Goal: Information Seeking & Learning: Learn about a topic

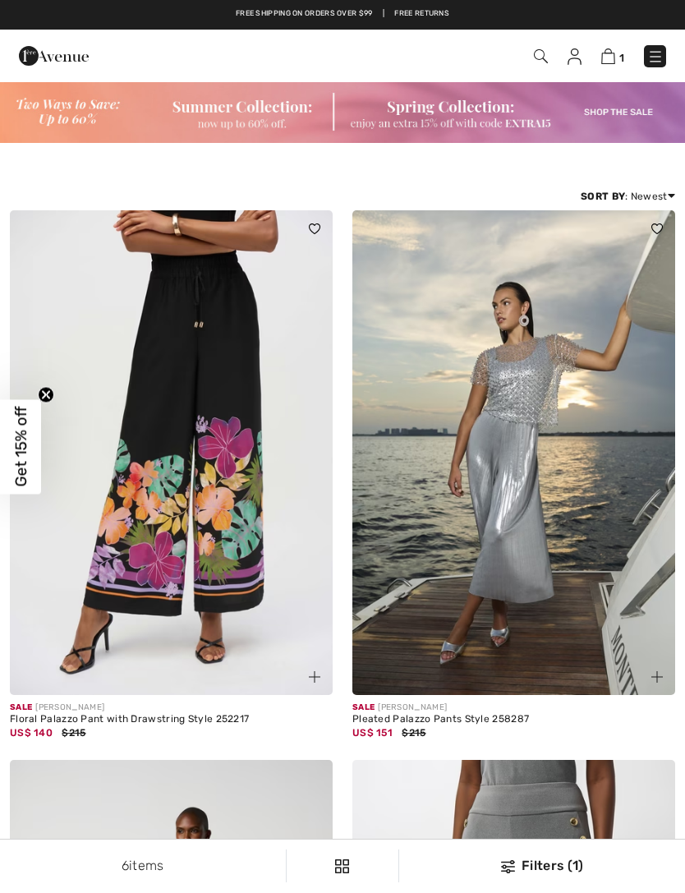
checkbox input "true"
click at [39, 55] on img at bounding box center [54, 55] width 70 height 33
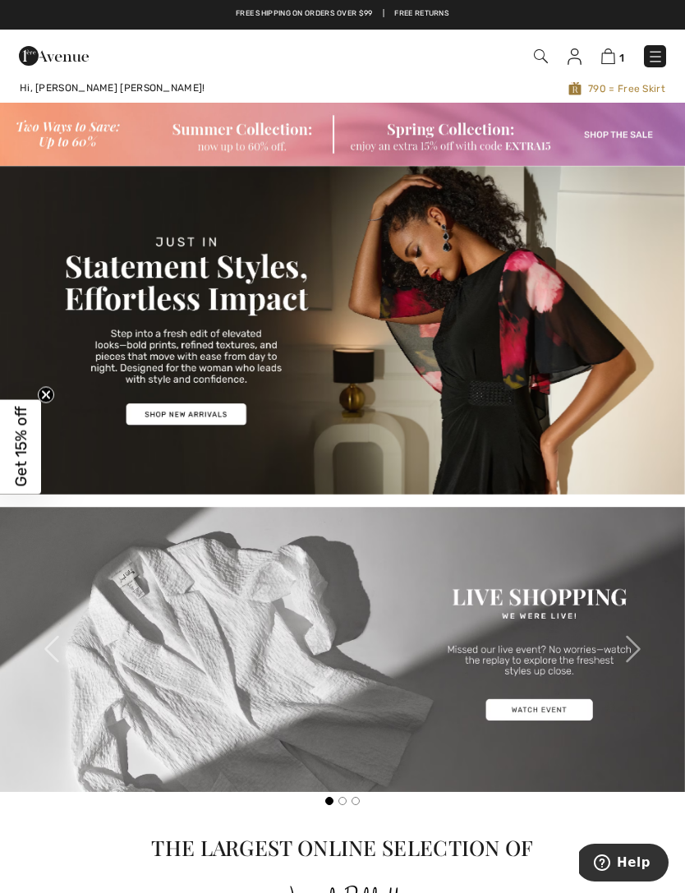
click at [205, 412] on img at bounding box center [342, 330] width 685 height 329
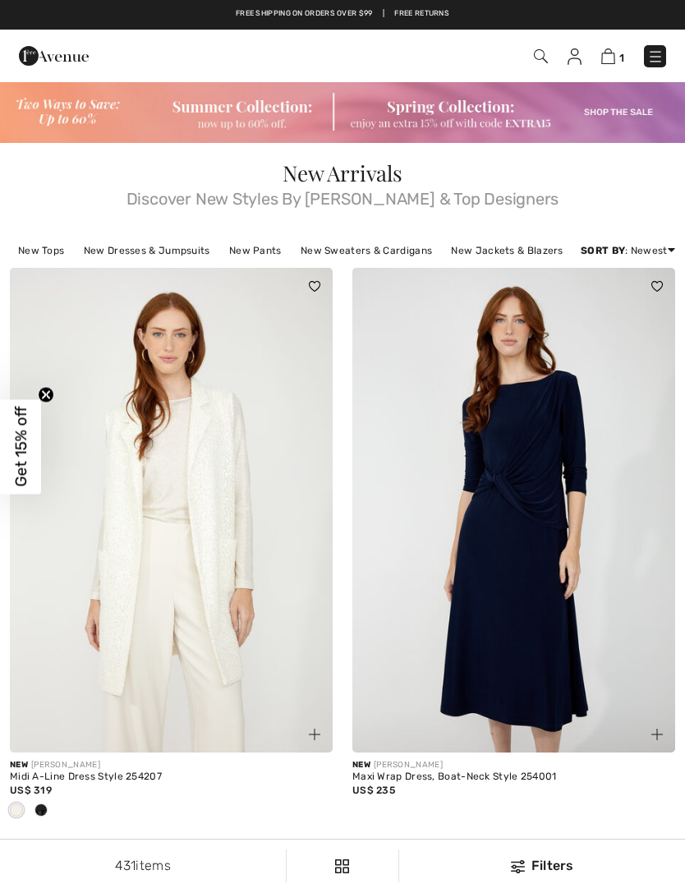
checkbox input "true"
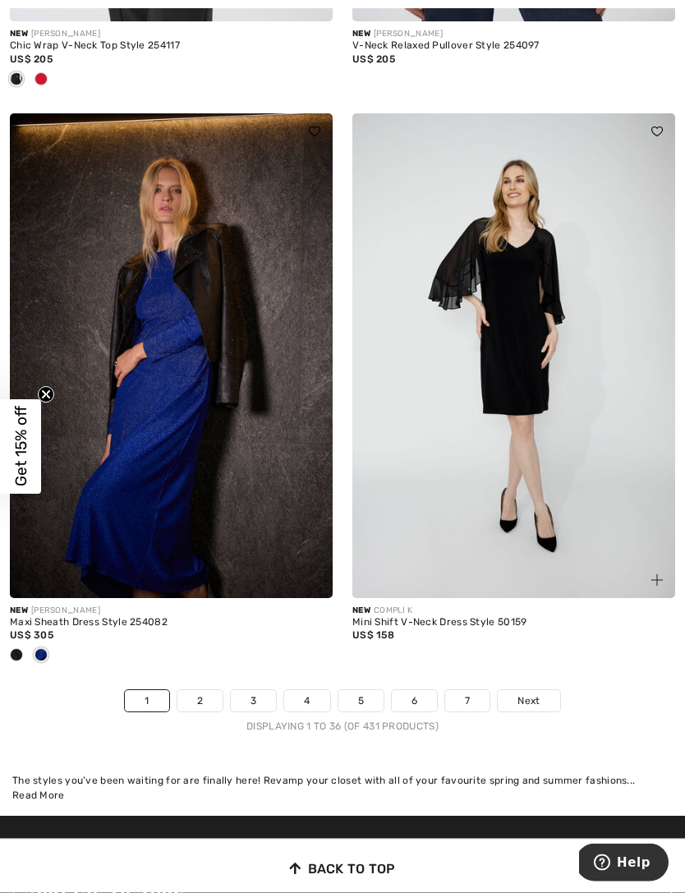
scroll to position [9851, 0]
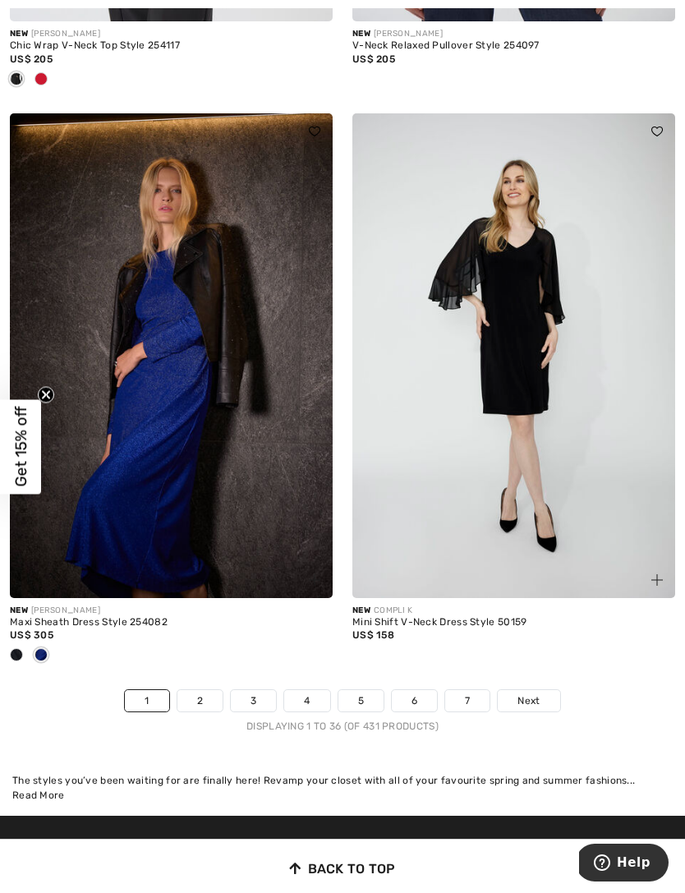
click at [195, 690] on link "2" at bounding box center [199, 700] width 45 height 21
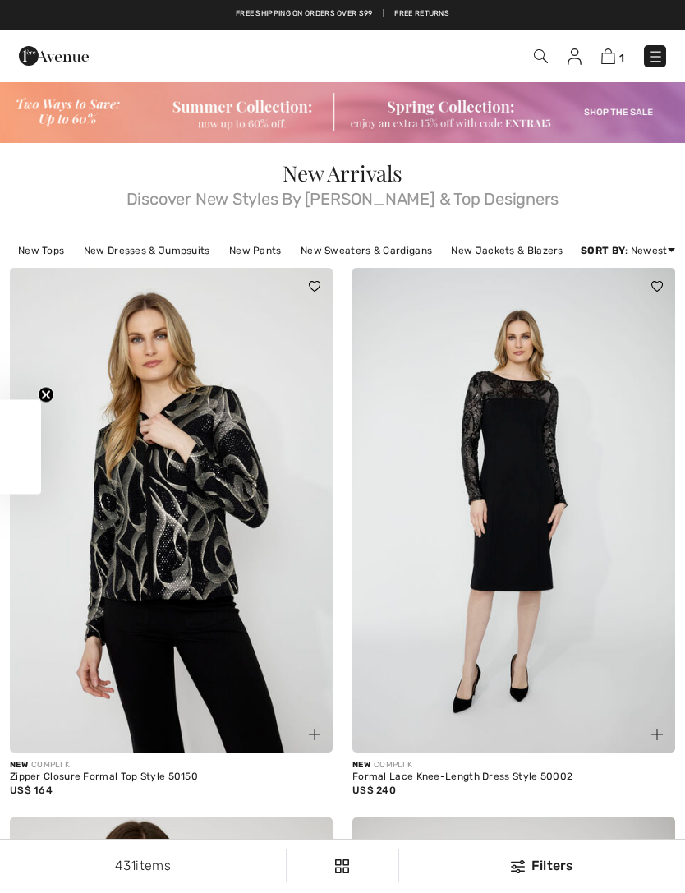
checkbox input "true"
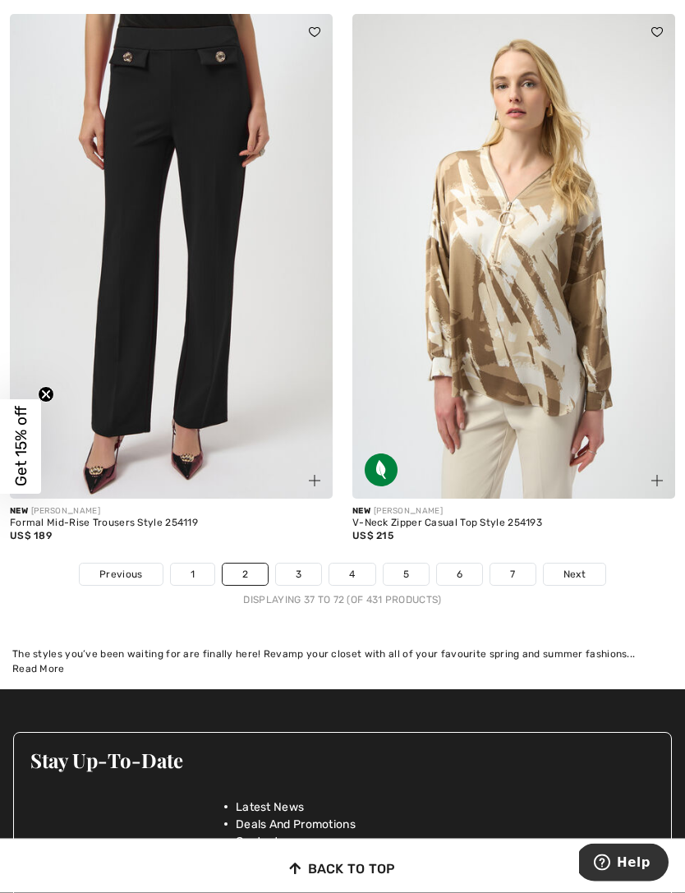
scroll to position [9896, 0]
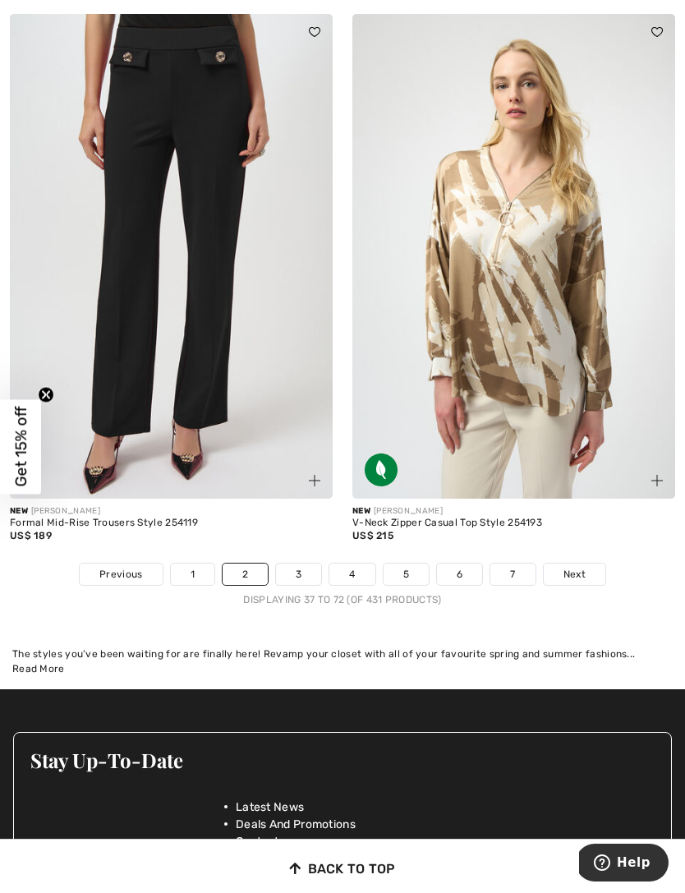
click at [301, 565] on link "3" at bounding box center [298, 573] width 45 height 21
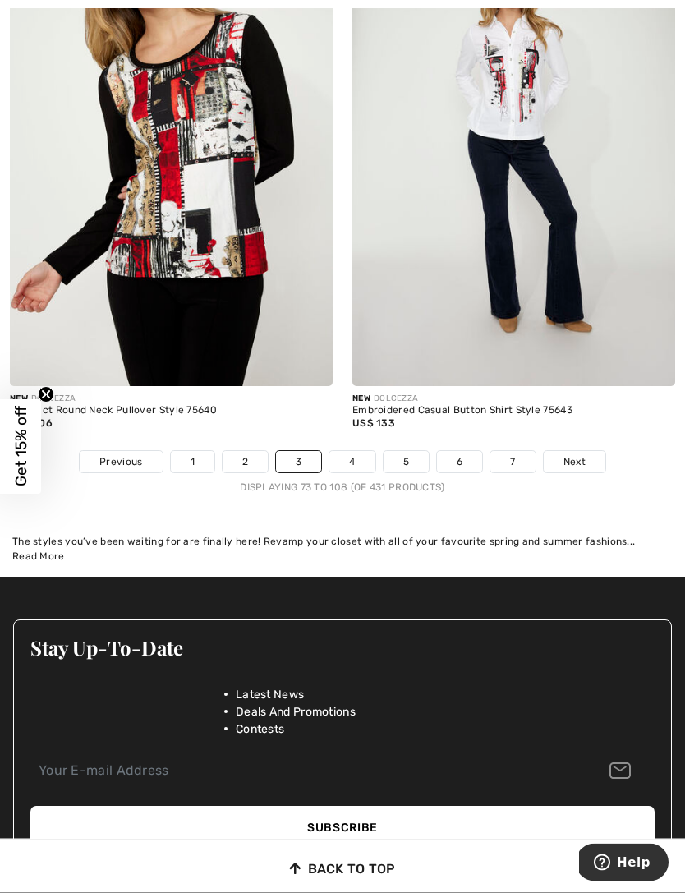
scroll to position [9980, 0]
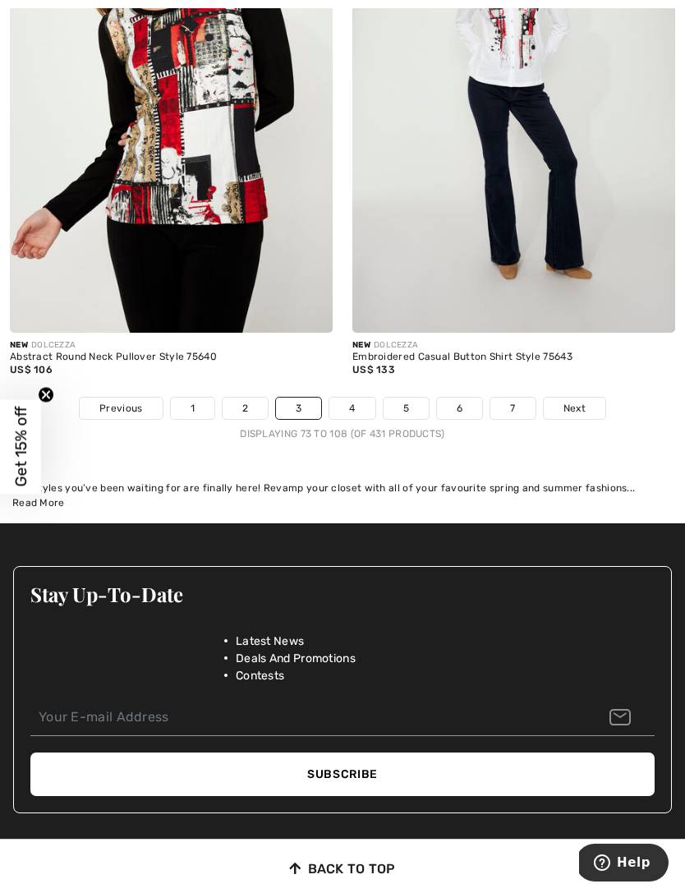
click at [343, 398] on link "4" at bounding box center [351, 408] width 45 height 21
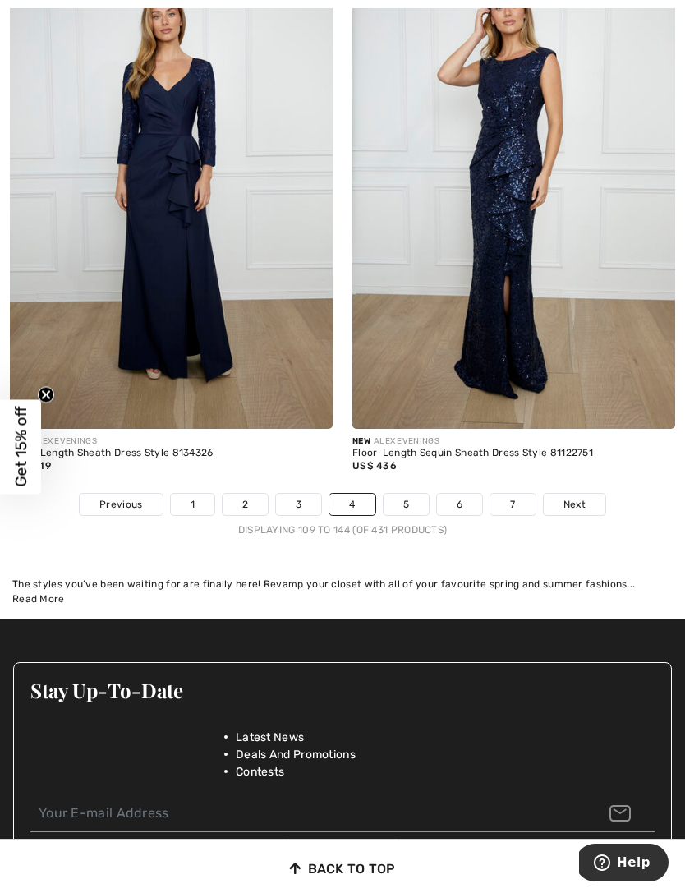
scroll to position [9995, 0]
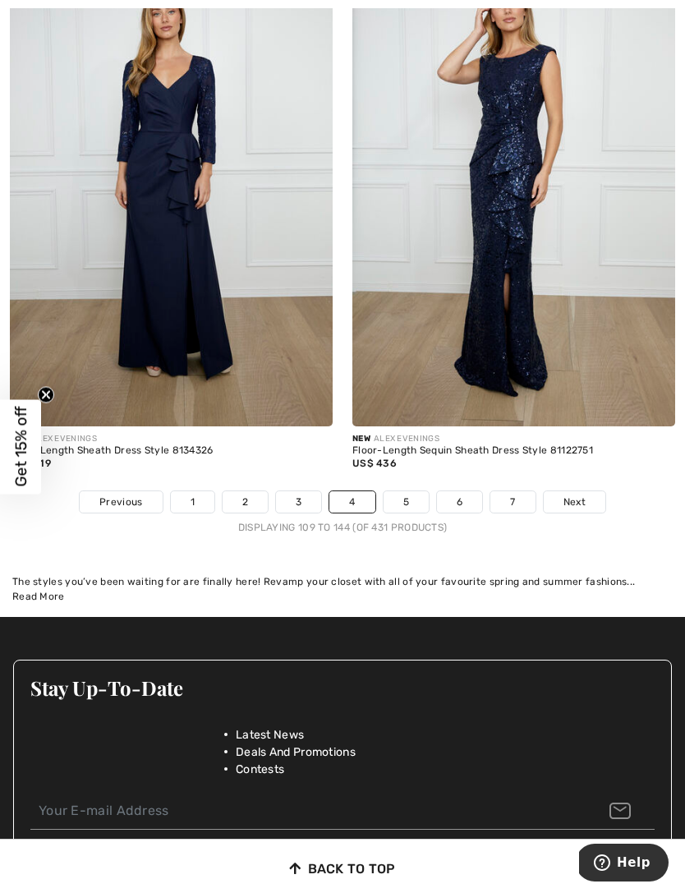
click at [398, 491] on link "5" at bounding box center [406, 501] width 45 height 21
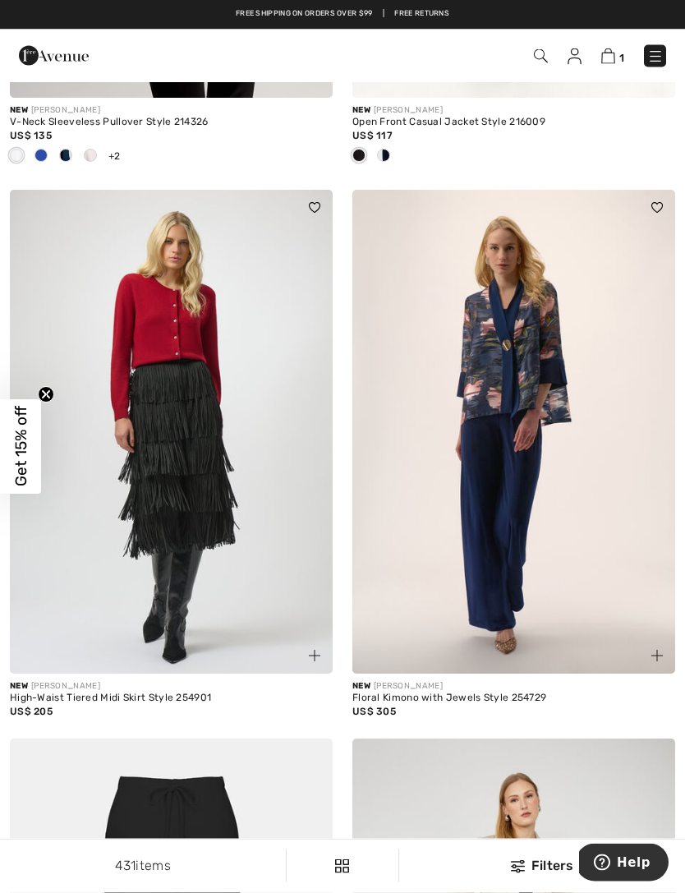
scroll to position [5899, 0]
click at [191, 568] on img at bounding box center [171, 432] width 323 height 485
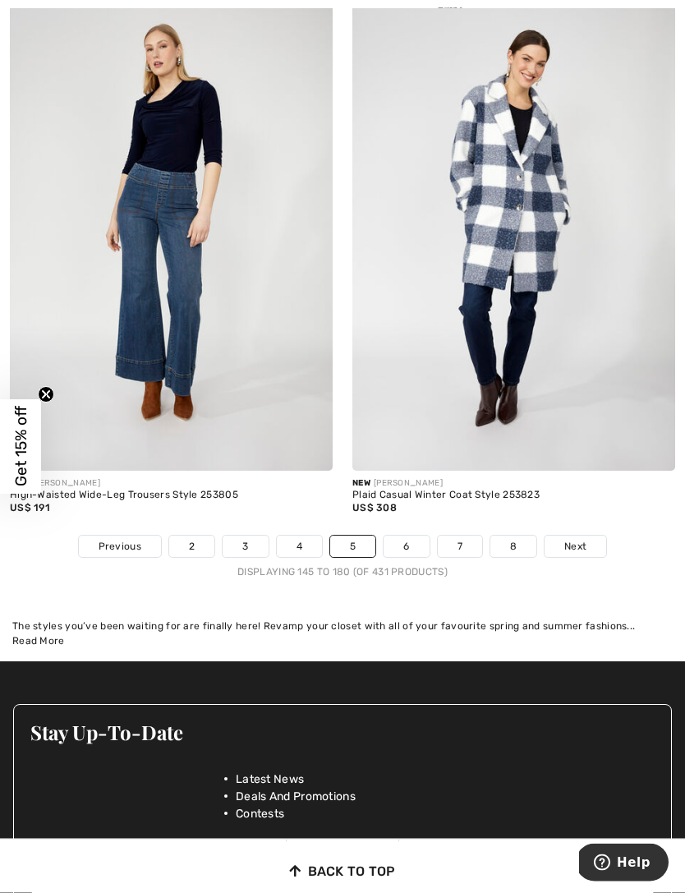
scroll to position [10141, 0]
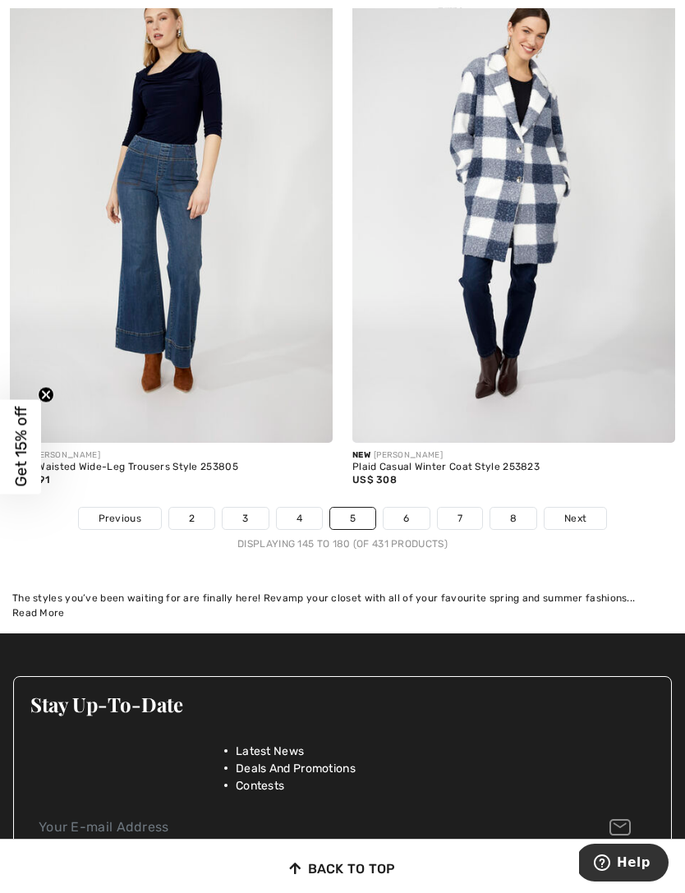
click at [401, 508] on link "6" at bounding box center [406, 518] width 45 height 21
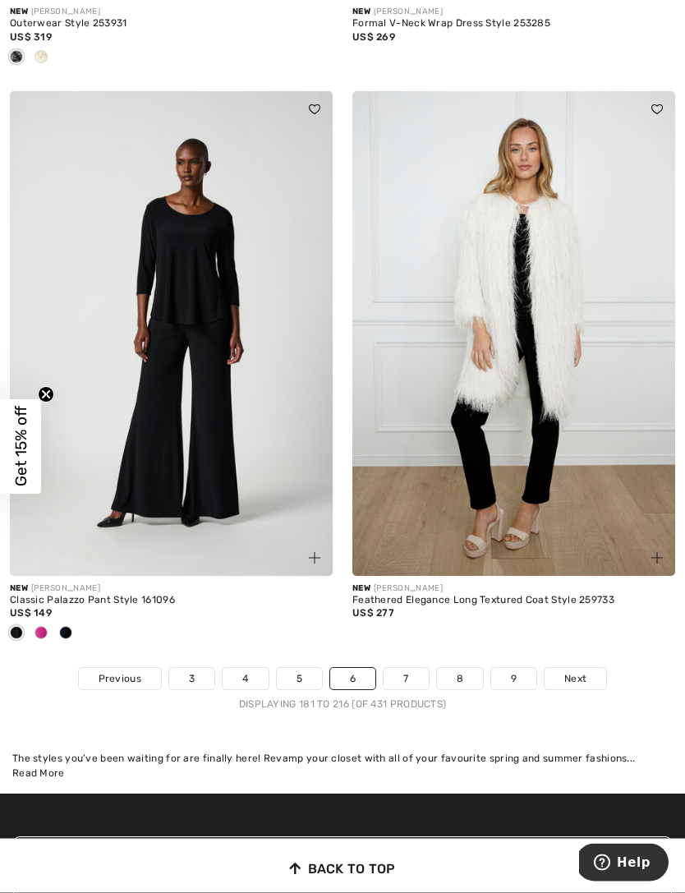
scroll to position [9981, 0]
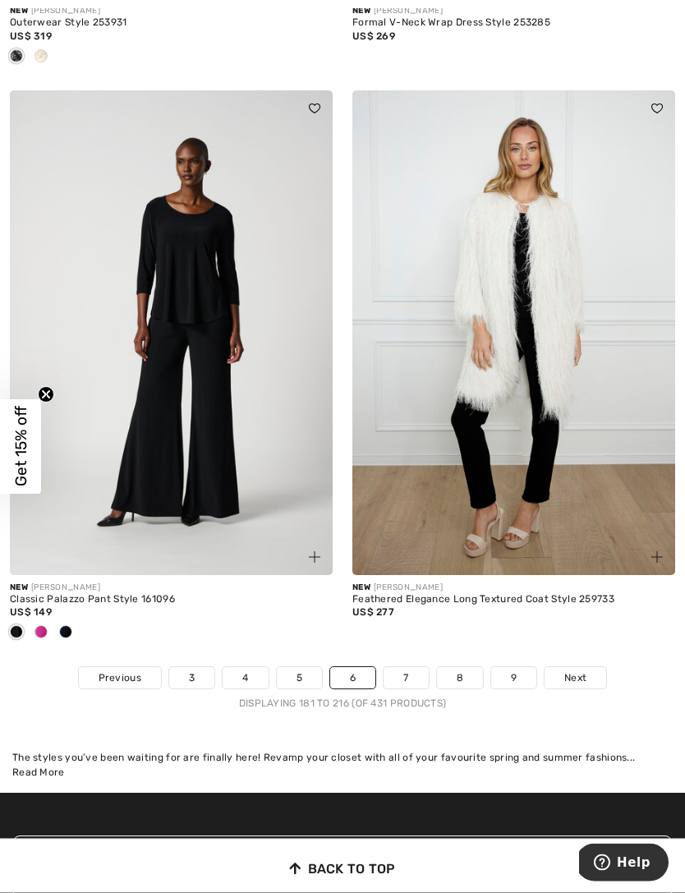
click at [407, 668] on link "7" at bounding box center [406, 678] width 44 height 21
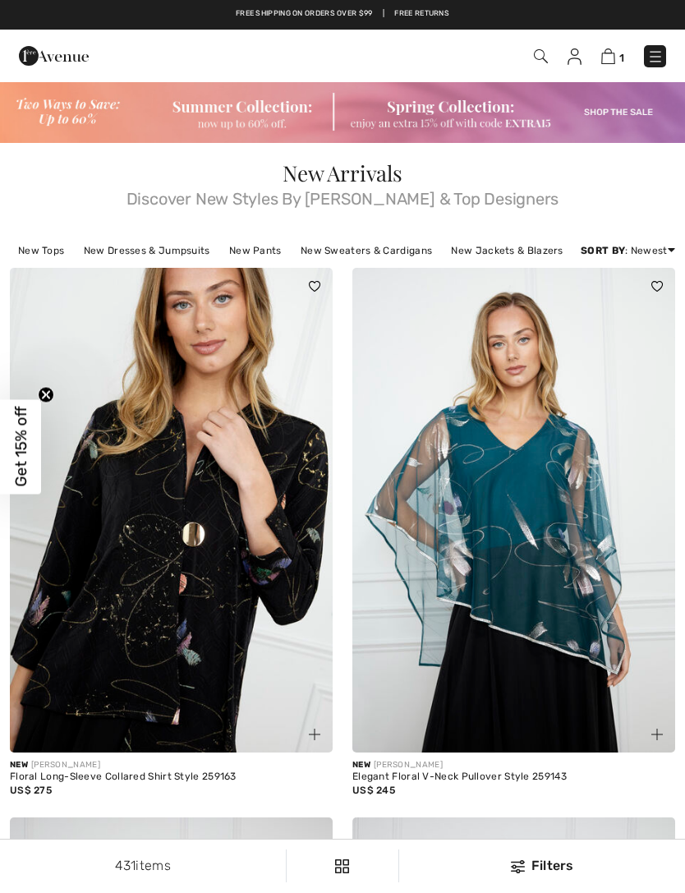
checkbox input "true"
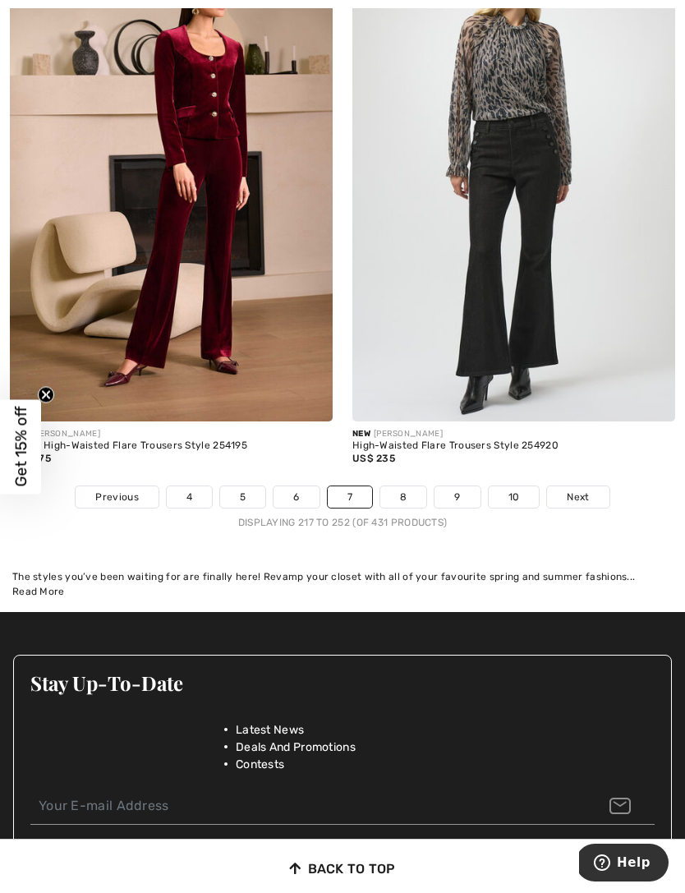
scroll to position [10065, 0]
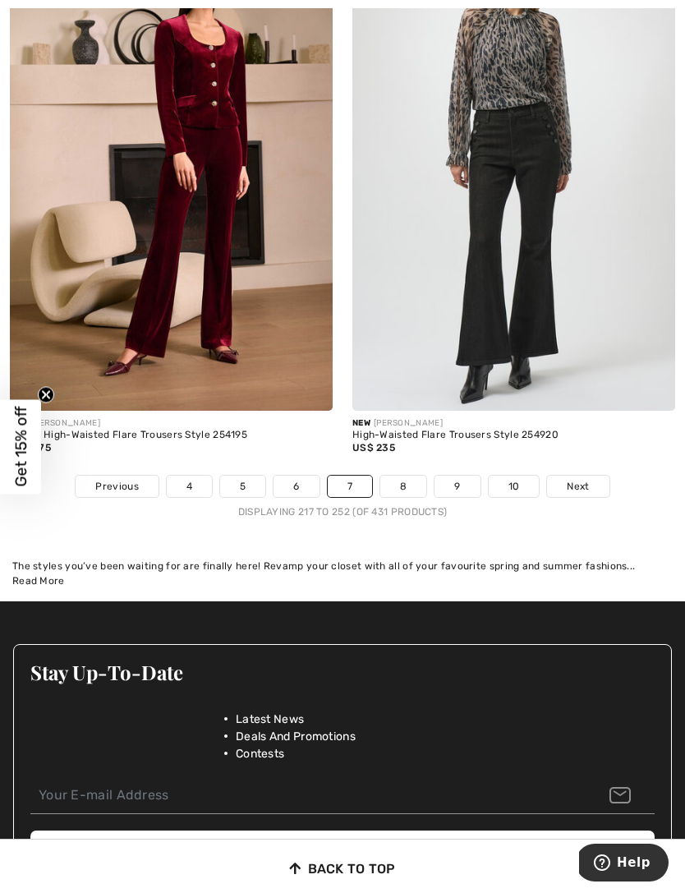
click at [393, 504] on div "Displaying 217 to 252 (of 431 products)" at bounding box center [342, 511] width 685 height 15
click at [424, 476] on link "8" at bounding box center [403, 486] width 46 height 21
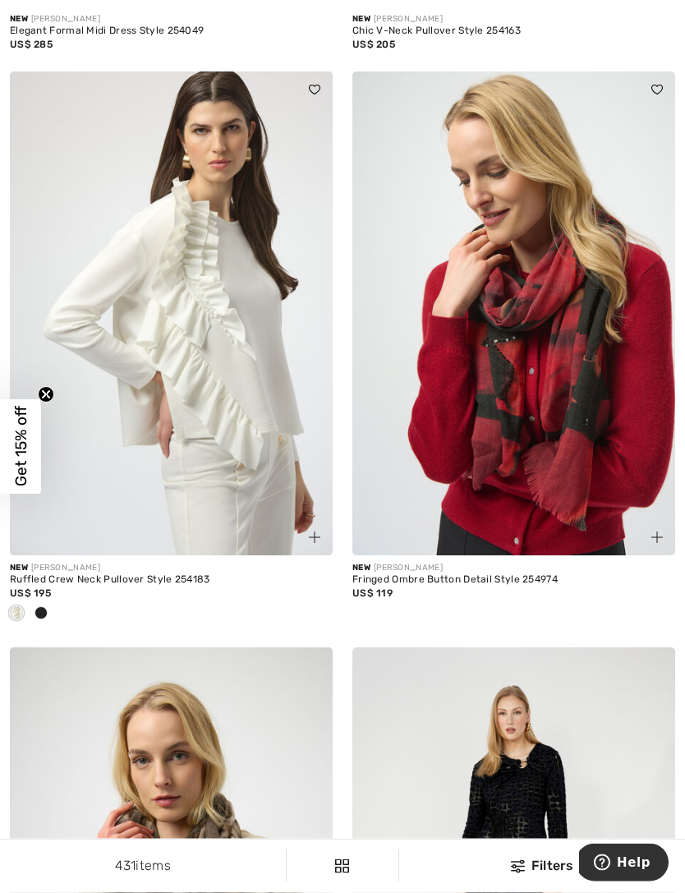
scroll to position [4208, 0]
click at [267, 429] on img at bounding box center [171, 313] width 323 height 485
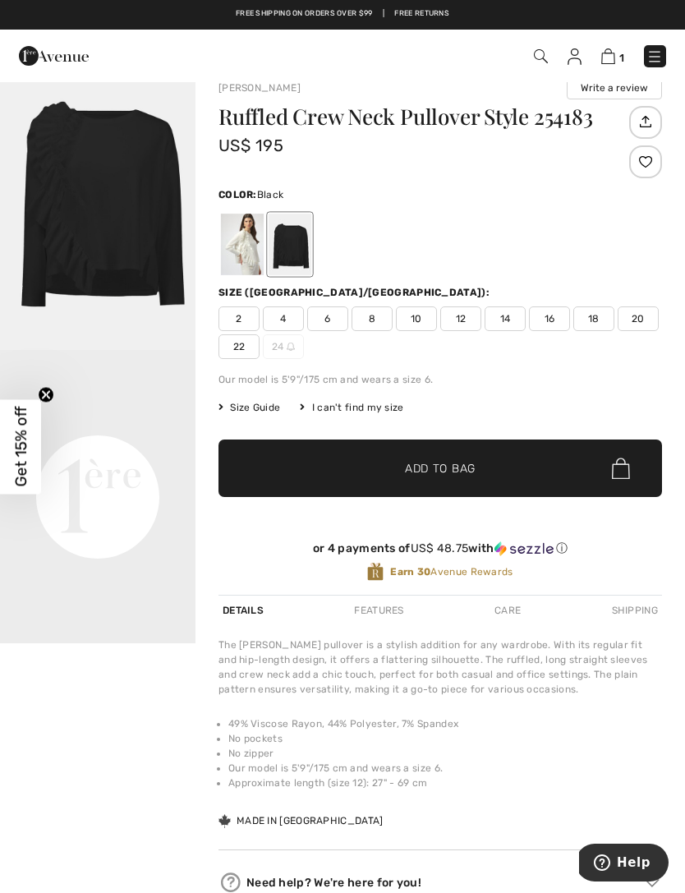
scroll to position [20, 0]
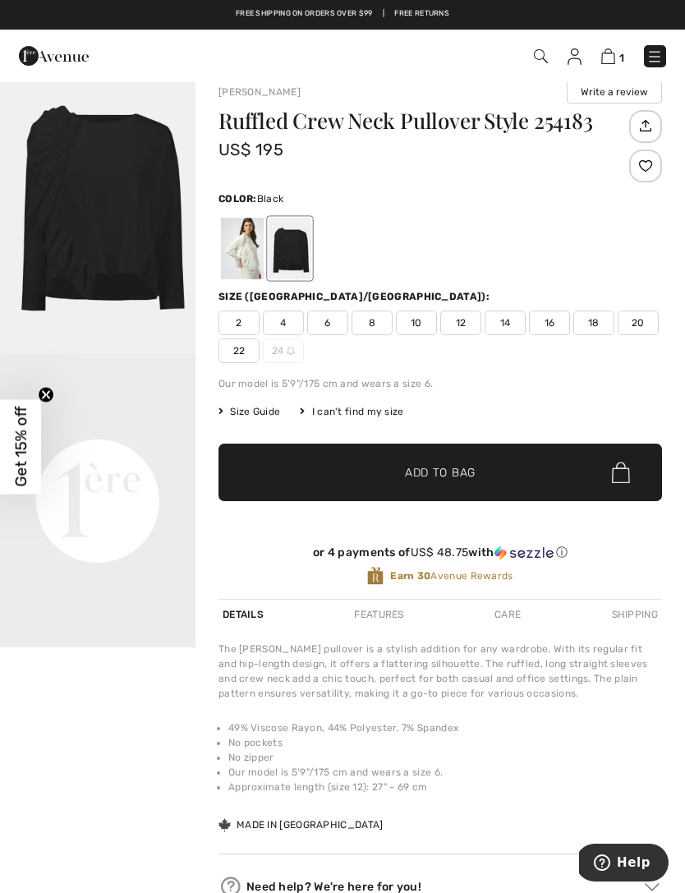
click at [297, 244] on div at bounding box center [290, 249] width 43 height 62
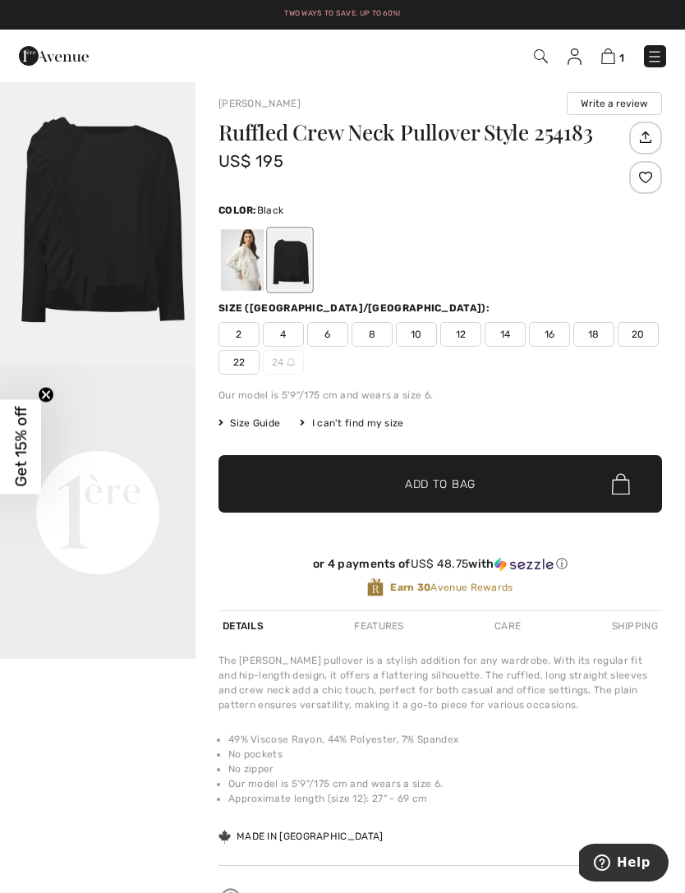
scroll to position [0, 0]
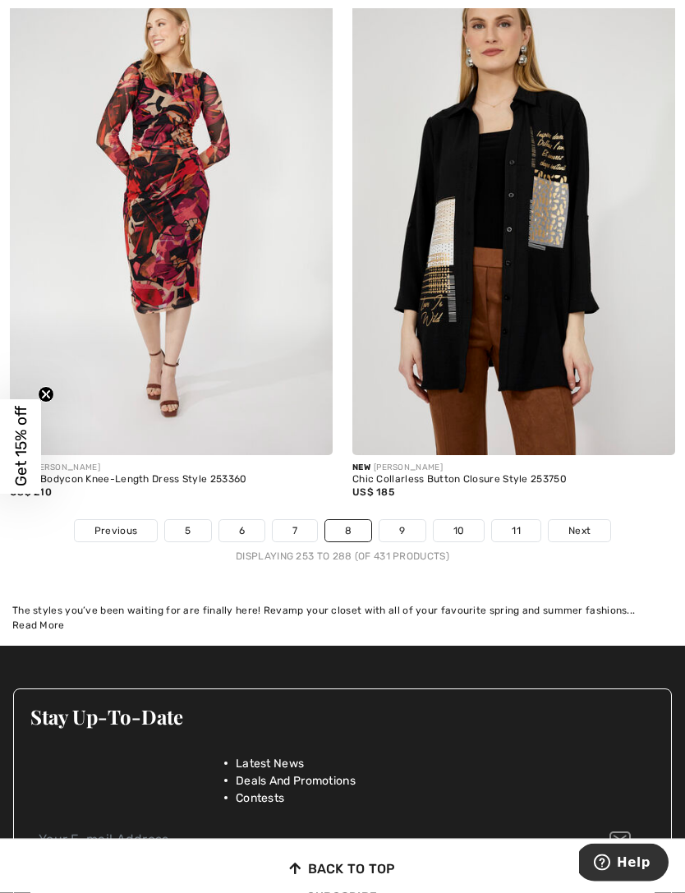
scroll to position [10075, 0]
click at [398, 520] on link "9" at bounding box center [401, 530] width 45 height 21
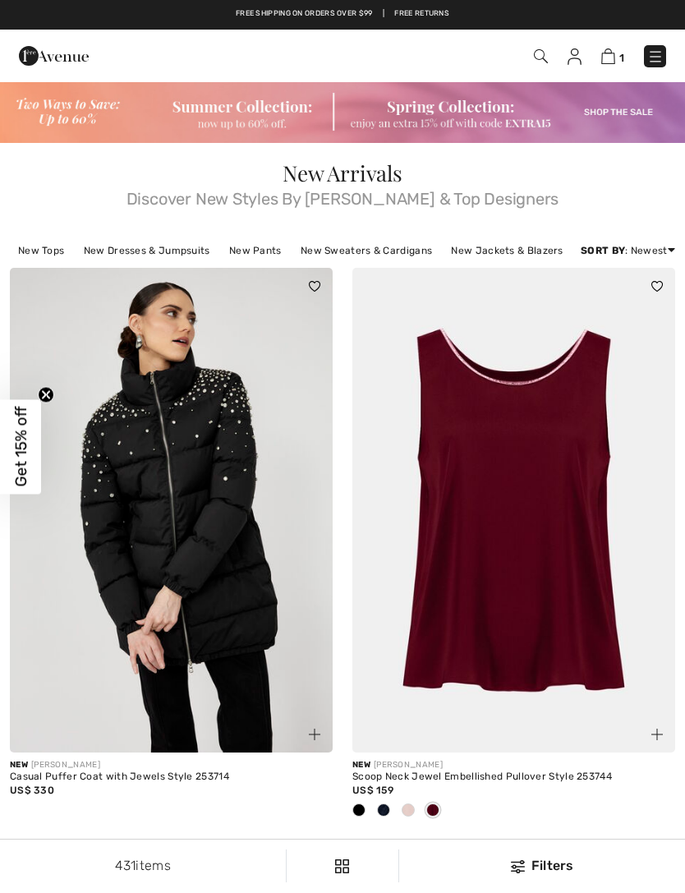
checkbox input "true"
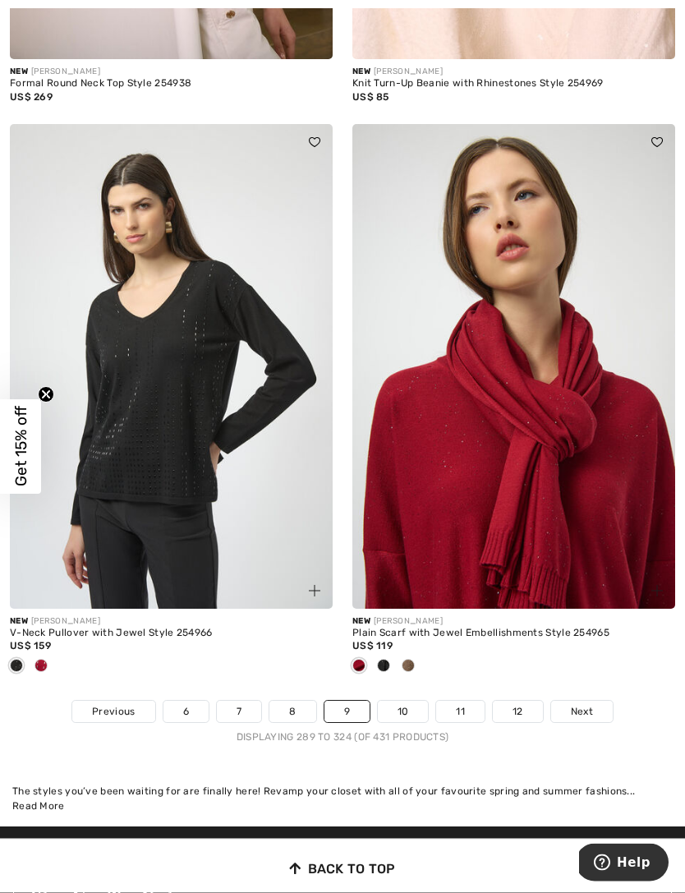
scroll to position [9921, 0]
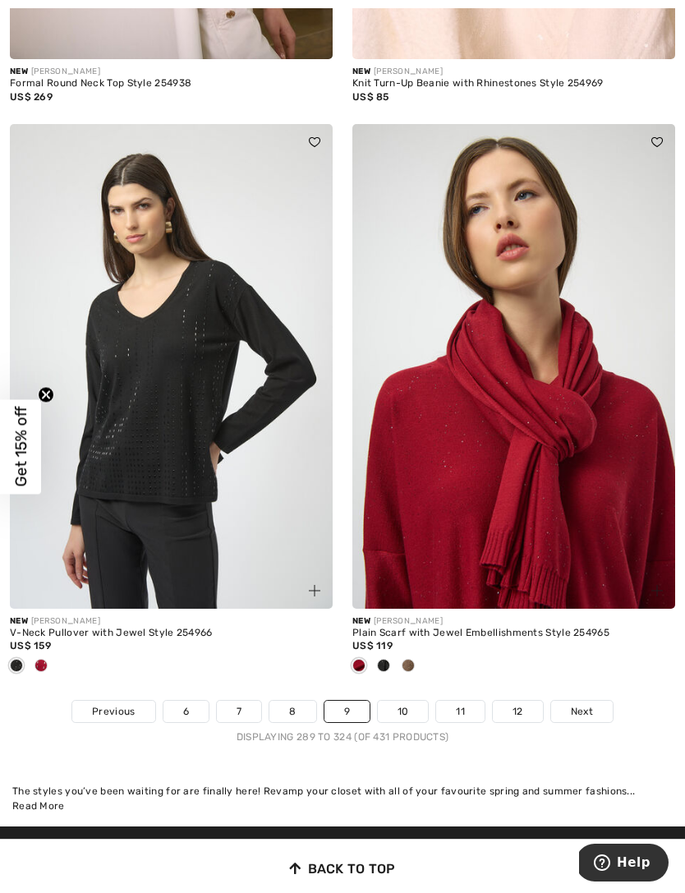
click at [414, 701] on link "10" at bounding box center [403, 711] width 51 height 21
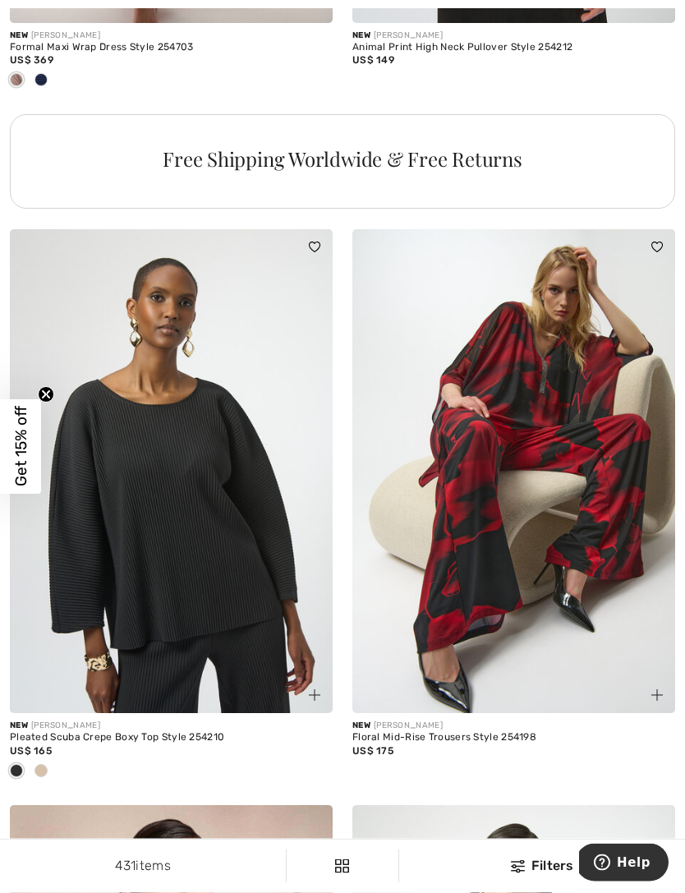
scroll to position [7018, 0]
click at [581, 517] on img at bounding box center [513, 471] width 323 height 485
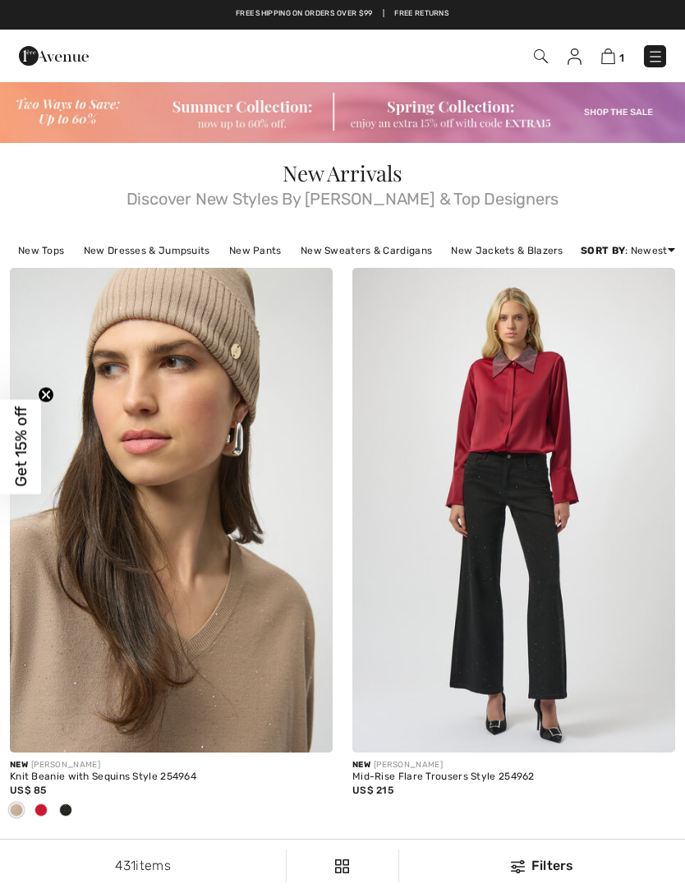
checkbox input "true"
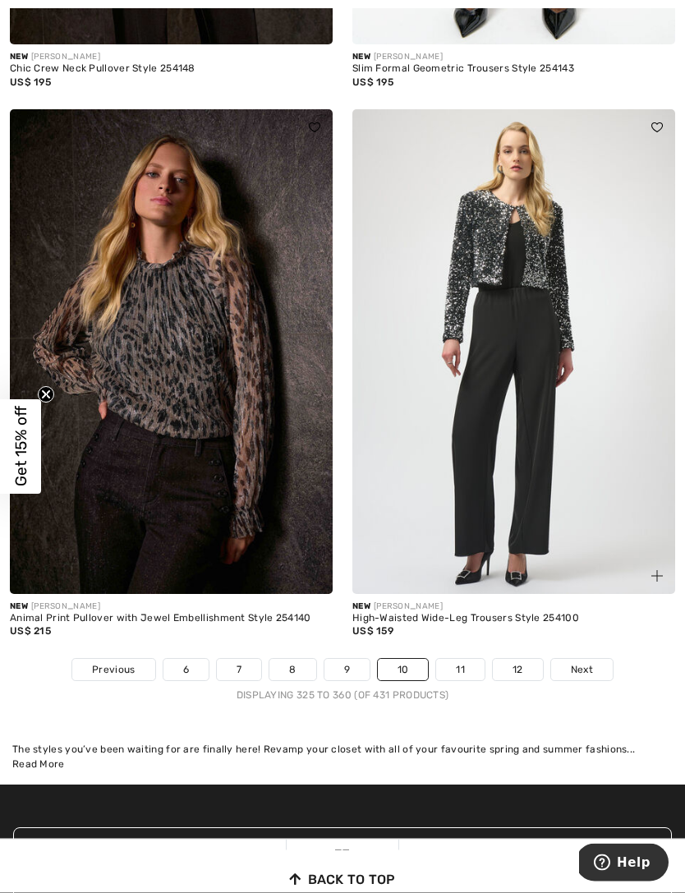
scroll to position [9960, 0]
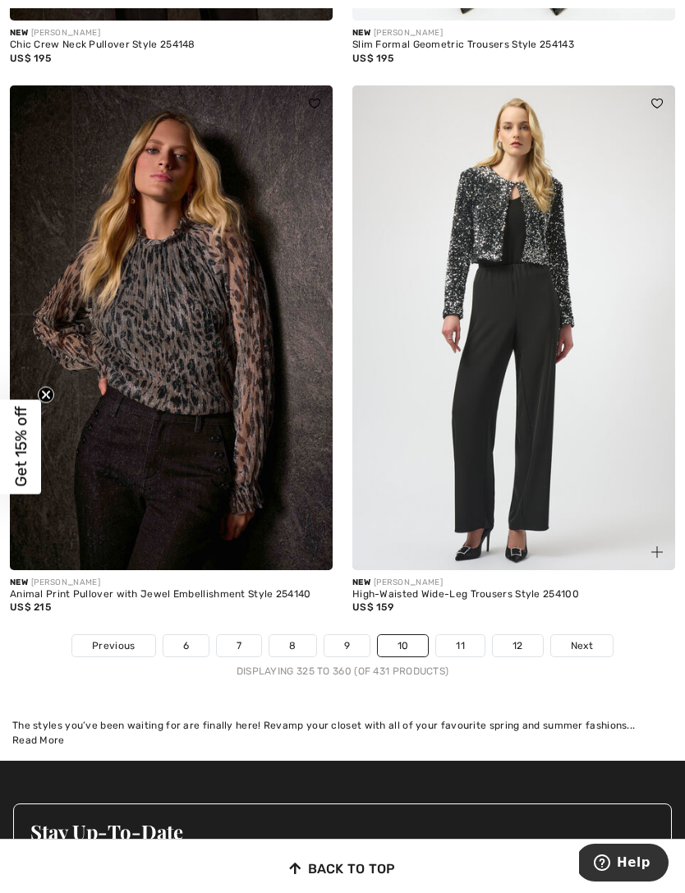
click at [456, 637] on link "11" at bounding box center [460, 645] width 48 height 21
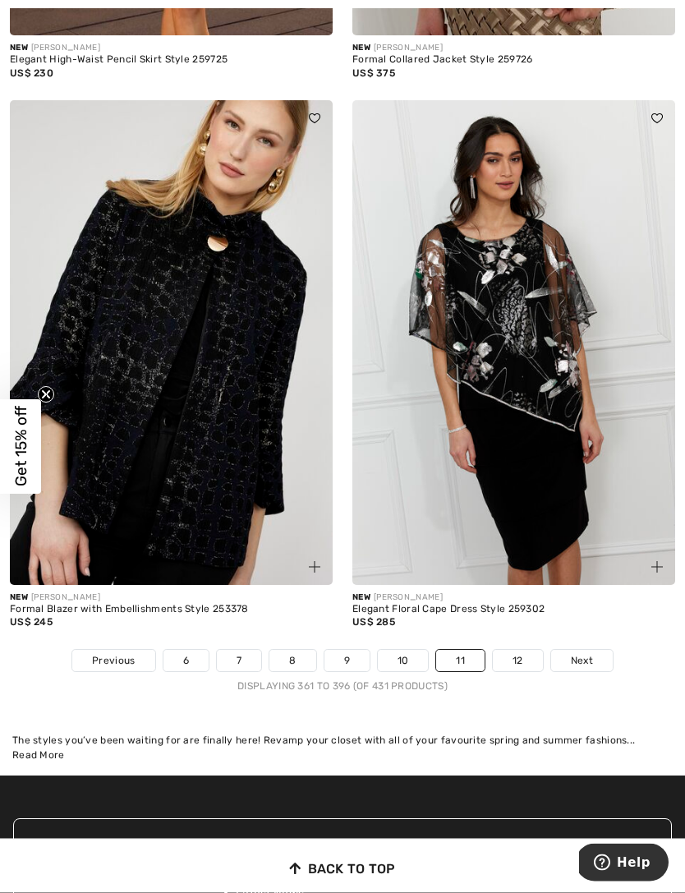
scroll to position [9918, 0]
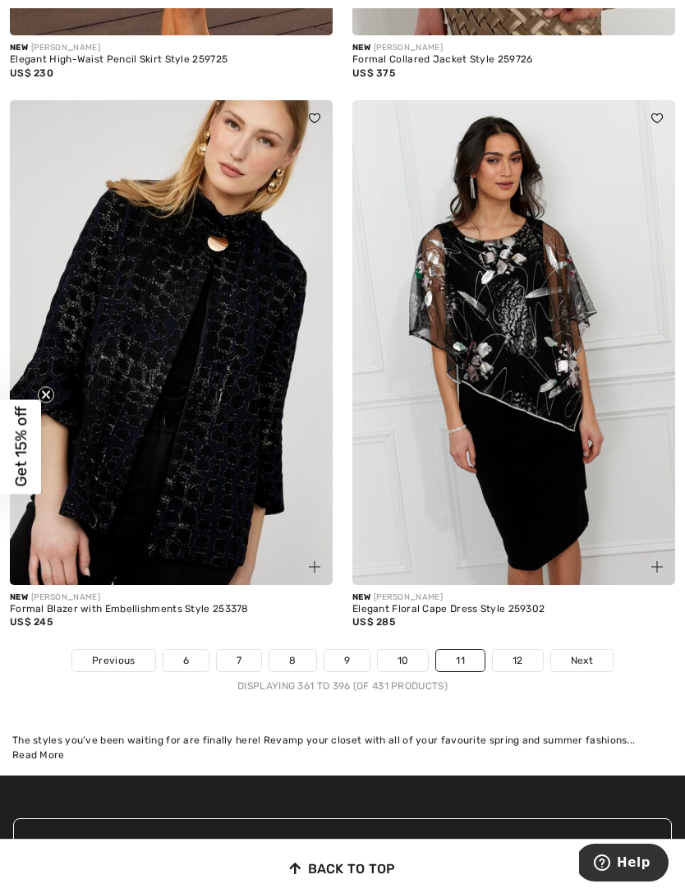
click at [530, 650] on link "12" at bounding box center [518, 660] width 50 height 21
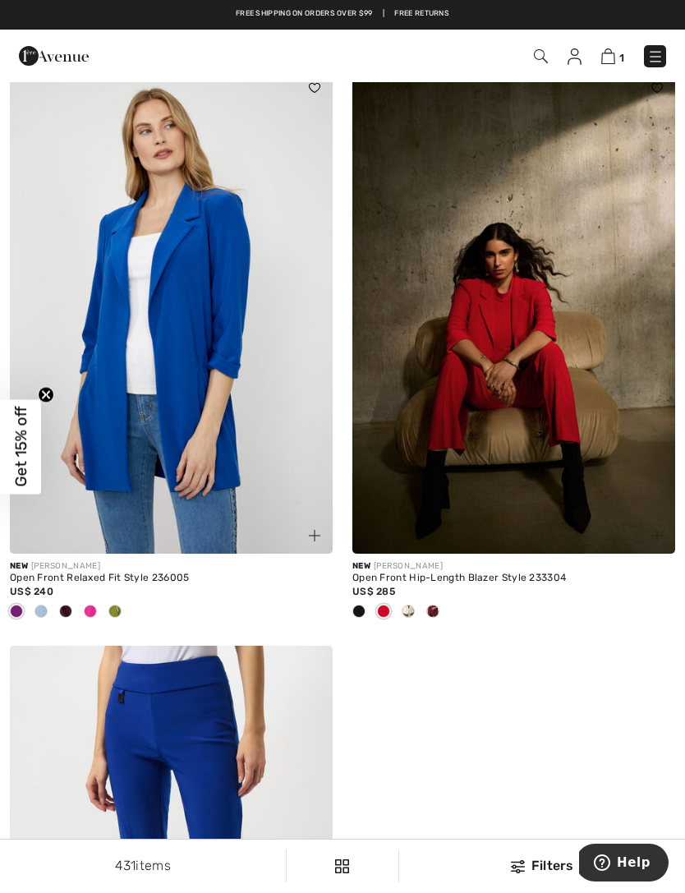
scroll to position [9309, 0]
